Goal: Task Accomplishment & Management: Manage account settings

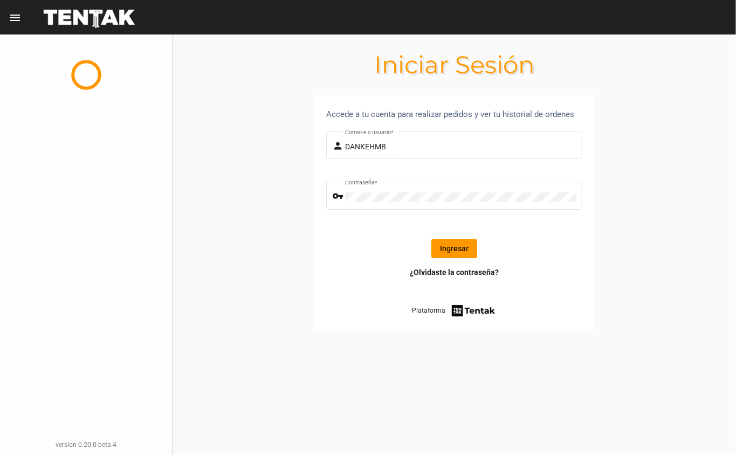
click at [452, 249] on button "Ingresar" at bounding box center [454, 248] width 46 height 19
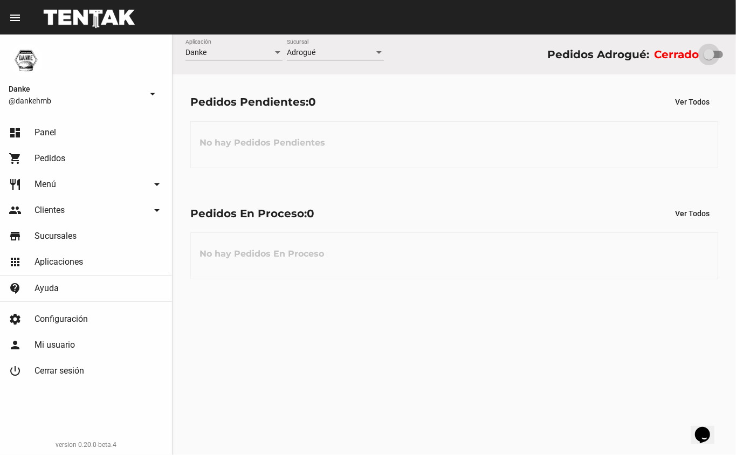
click at [709, 54] on div at bounding box center [709, 54] width 11 height 11
click at [709, 58] on input "checkbox" at bounding box center [709, 58] width 1 height 1
checkbox input "true"
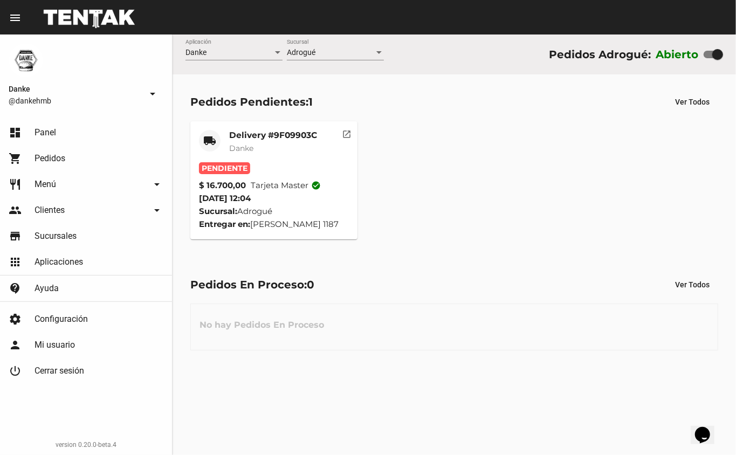
click at [227, 145] on mat-card-header "local_shipping Delivery #9F09903C Danke" at bounding box center [274, 146] width 150 height 32
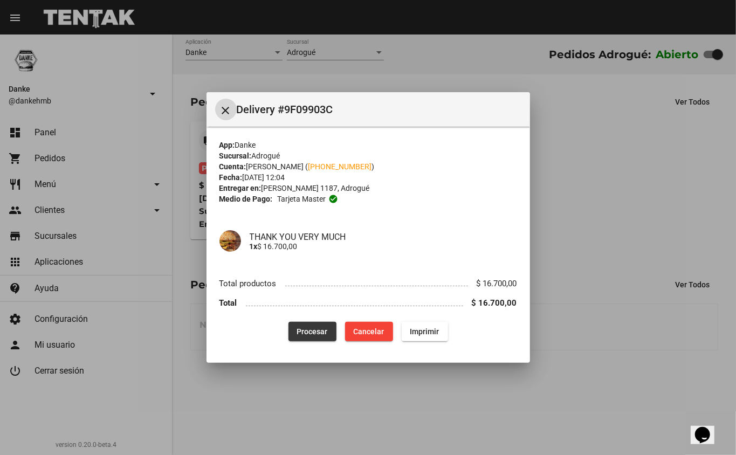
click at [307, 327] on span "Procesar" at bounding box center [312, 331] width 31 height 9
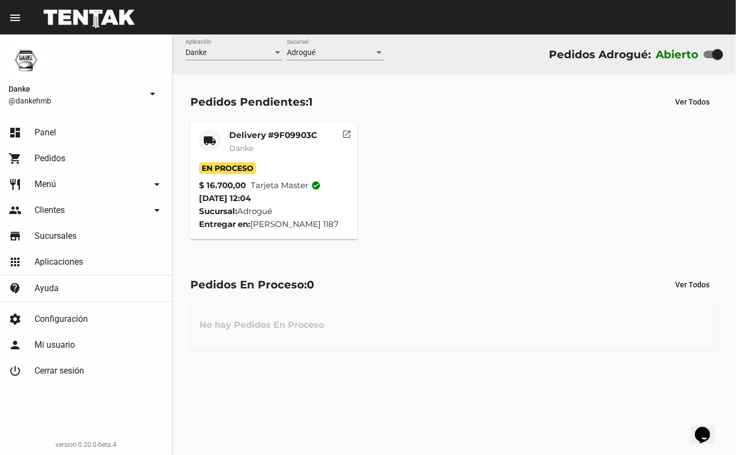
click at [239, 132] on mat-card-title "Delivery #9F09903C" at bounding box center [273, 135] width 88 height 11
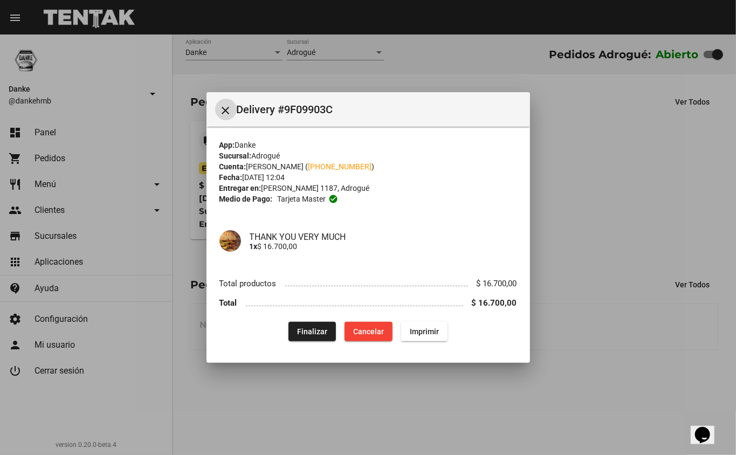
click at [497, 413] on div at bounding box center [368, 227] width 736 height 455
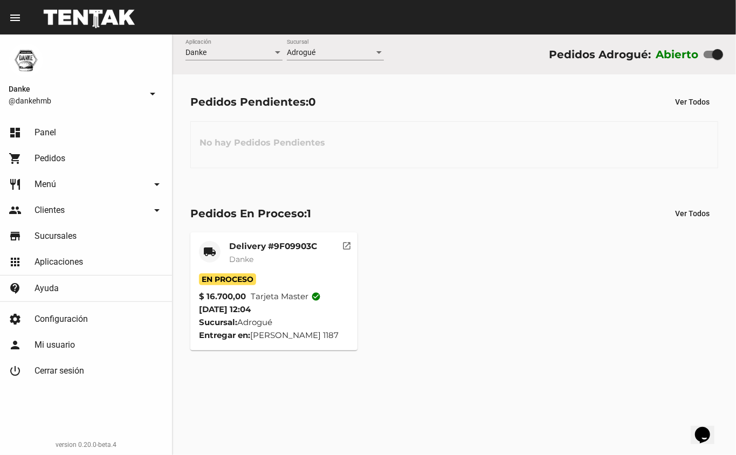
click at [244, 249] on mat-card-title "Delivery #9F09903C" at bounding box center [273, 246] width 88 height 11
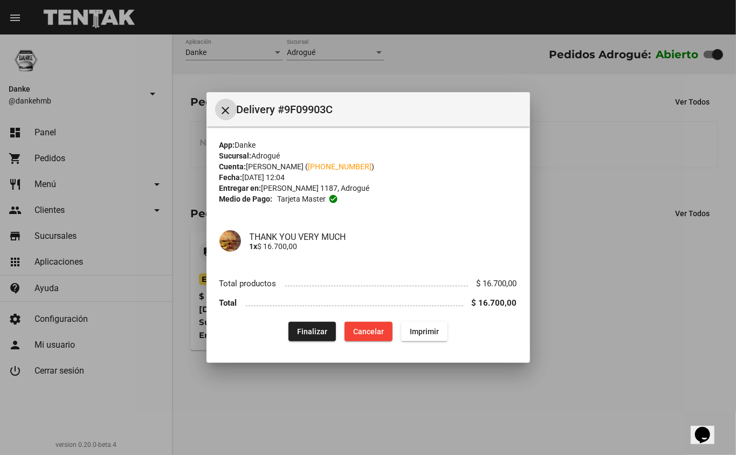
click at [307, 328] on span "Finalizar" at bounding box center [312, 331] width 30 height 9
